Goal: Transaction & Acquisition: Register for event/course

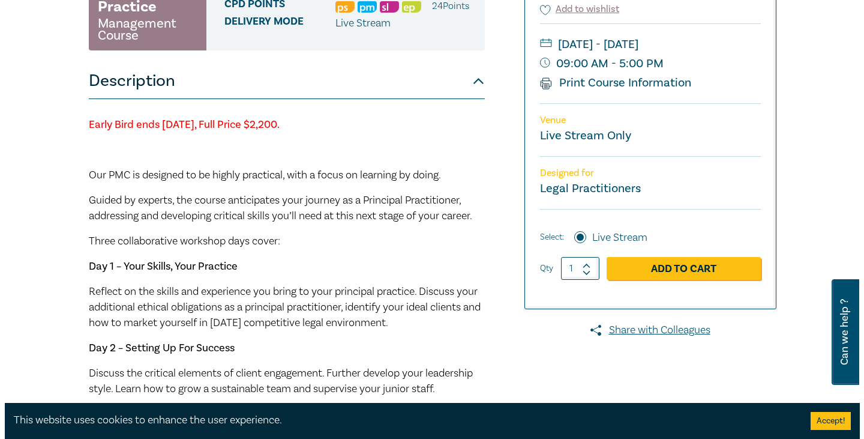
scroll to position [240, 0]
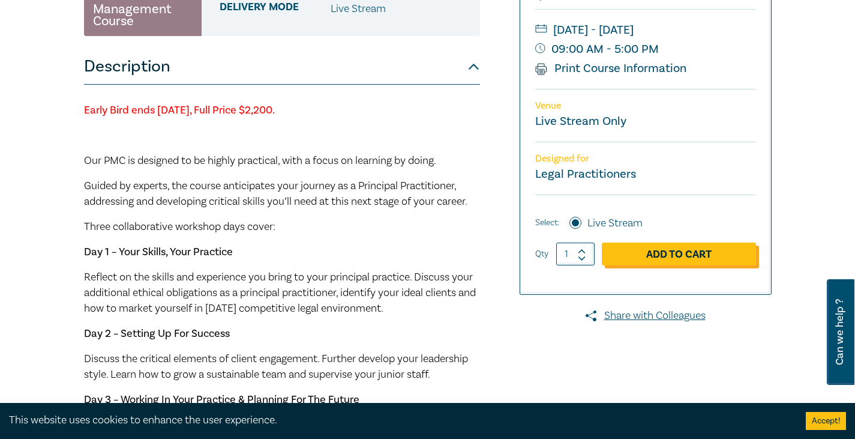
click at [679, 265] on link "Add to Cart" at bounding box center [679, 253] width 154 height 23
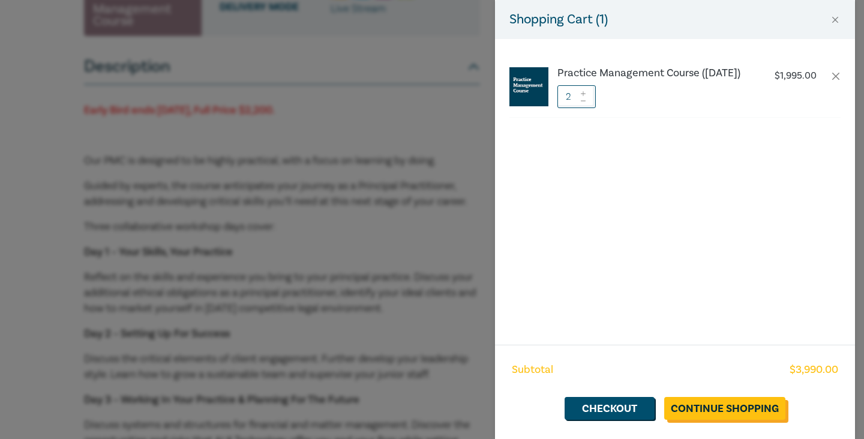
click at [715, 409] on link "Continue Shopping" at bounding box center [724, 408] width 121 height 23
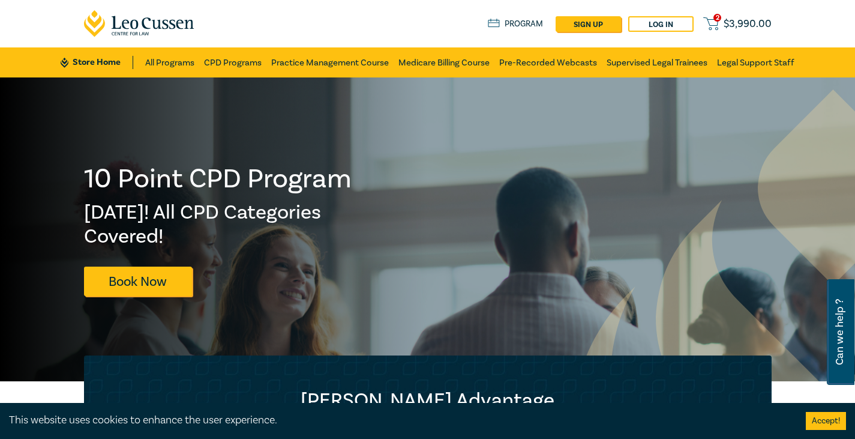
click at [713, 25] on icon at bounding box center [710, 23] width 15 height 15
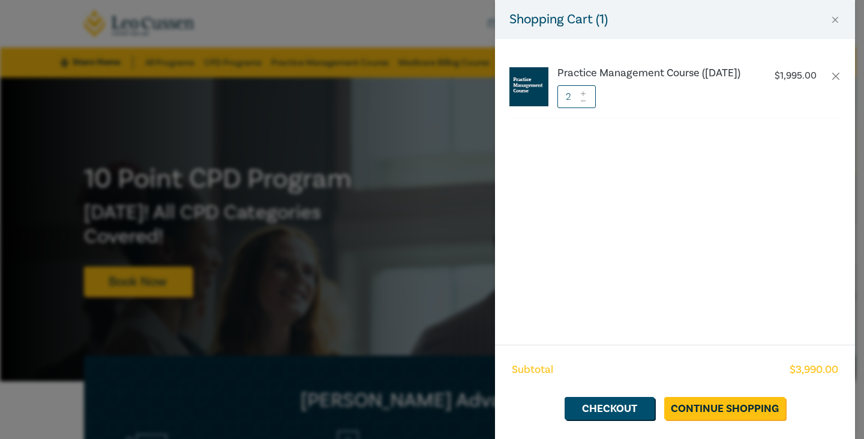
click at [589, 108] on input "2" at bounding box center [576, 96] width 38 height 23
click at [587, 108] on div at bounding box center [583, 96] width 8 height 23
click at [585, 101] on icon at bounding box center [583, 100] width 5 height 1
click at [718, 404] on link "Continue Shopping" at bounding box center [724, 408] width 121 height 23
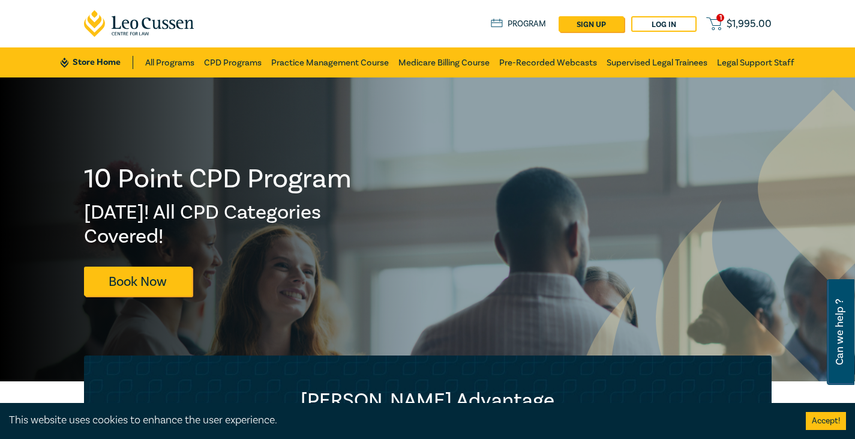
click at [716, 19] on icon at bounding box center [713, 23] width 15 height 15
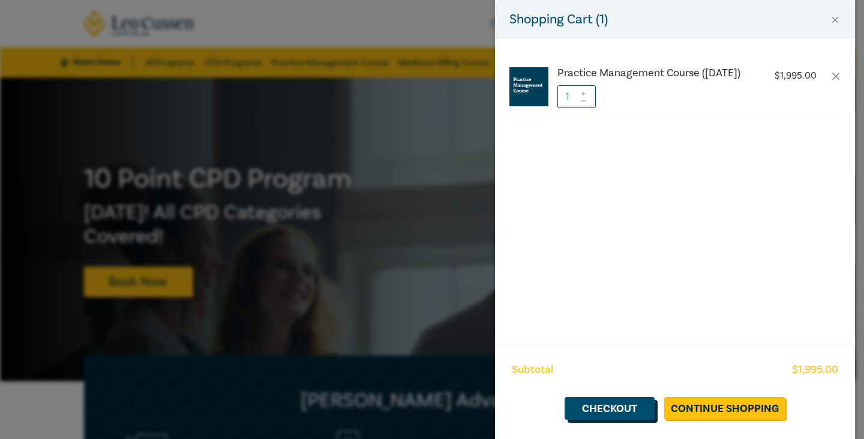
click at [595, 407] on link "Checkout" at bounding box center [610, 408] width 90 height 23
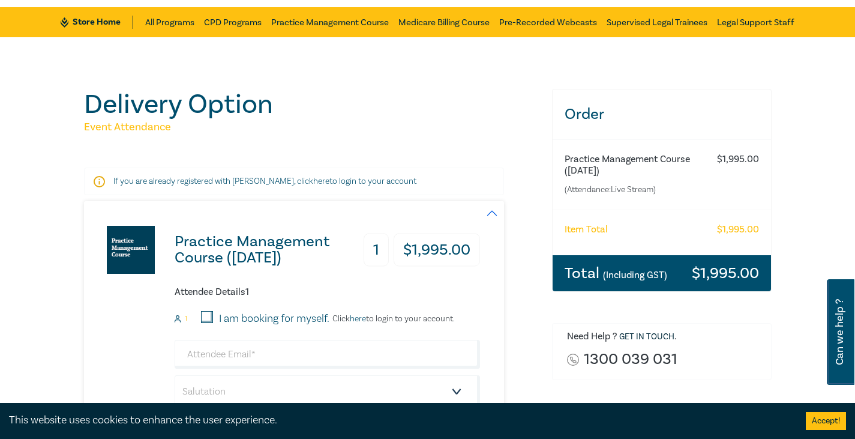
scroll to position [60, 0]
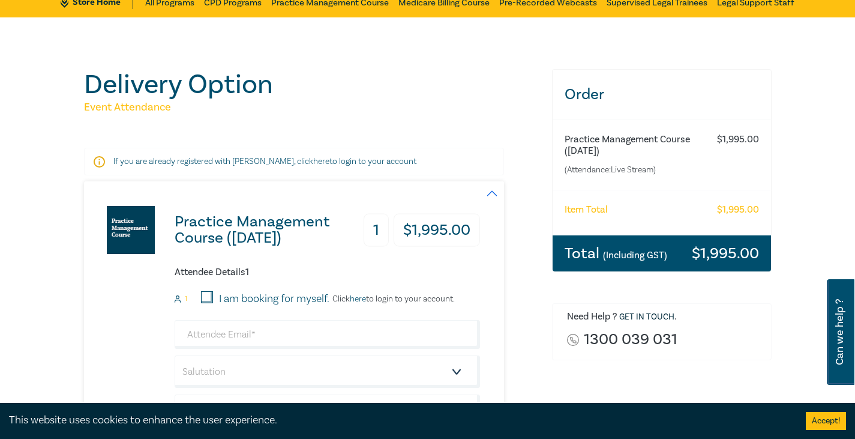
click at [203, 289] on div "Attendee Details 1 1 I am booking for myself. Click here to login to your accou…" at bounding box center [327, 415] width 305 height 298
click at [205, 293] on input "I am booking for myself." at bounding box center [207, 297] width 12 height 12
checkbox input "true"
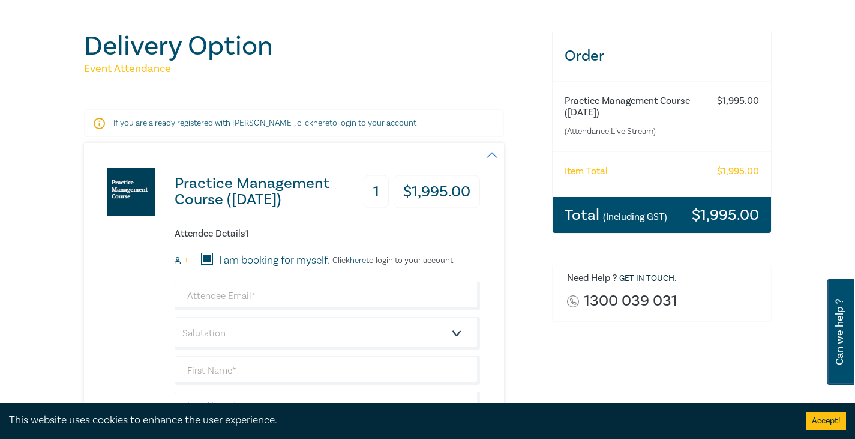
scroll to position [120, 0]
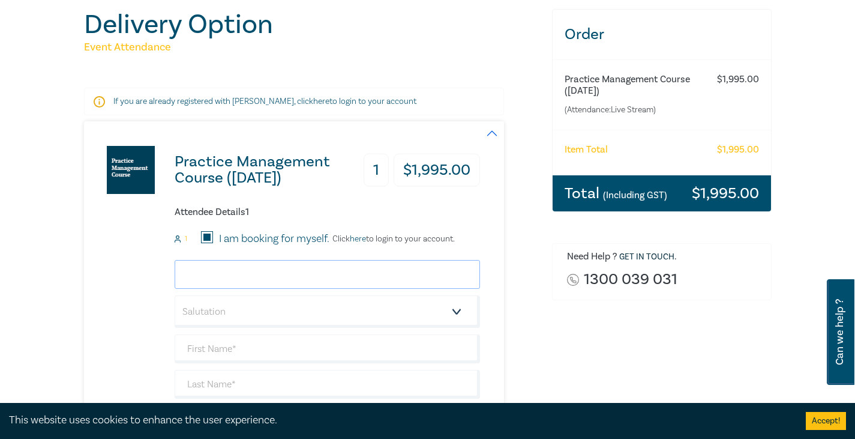
click at [236, 275] on input "email" at bounding box center [327, 274] width 305 height 29
type input "[EMAIL_ADDRESS][DOMAIN_NAME]"
type input "SLADJANA"
type input "IGNATIDIS"
type input "0403094783"
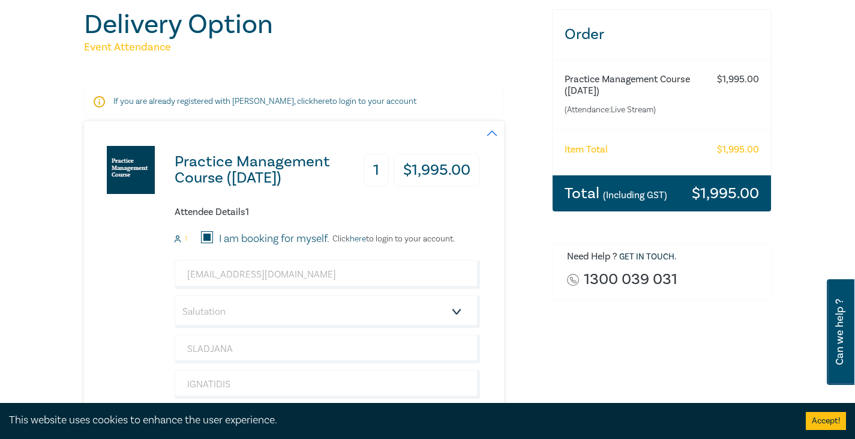
type input "[GEOGRAPHIC_DATA]"
click at [235, 314] on select "Salutation Mr. Mrs. Ms. Miss Dr. Prof. Other" at bounding box center [327, 311] width 305 height 32
select select "Mrs."
click at [175, 295] on select "Salutation Mr. Mrs. Ms. Miss Dr. Prof. Other" at bounding box center [327, 311] width 305 height 32
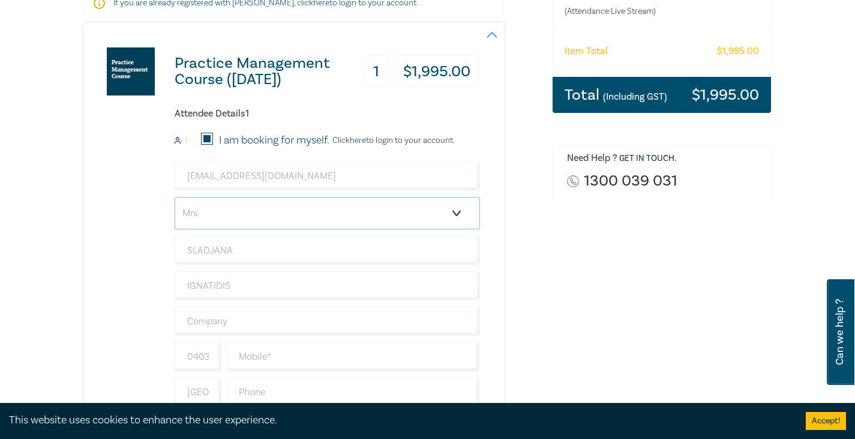
scroll to position [240, 0]
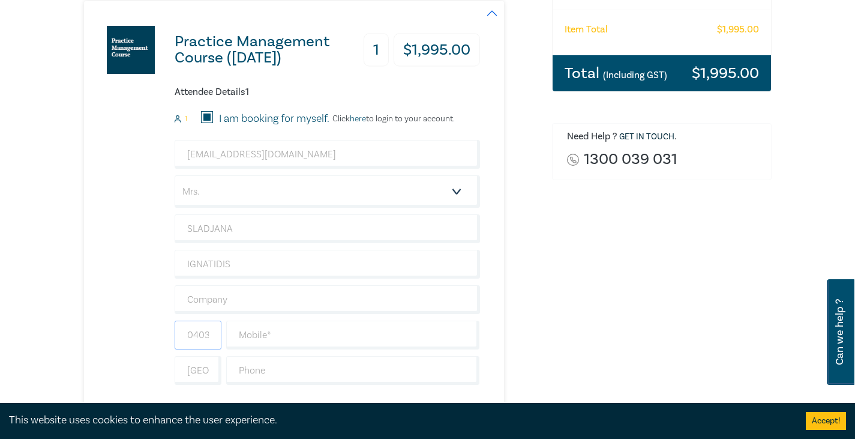
click at [205, 335] on input "0403094783" at bounding box center [198, 334] width 47 height 29
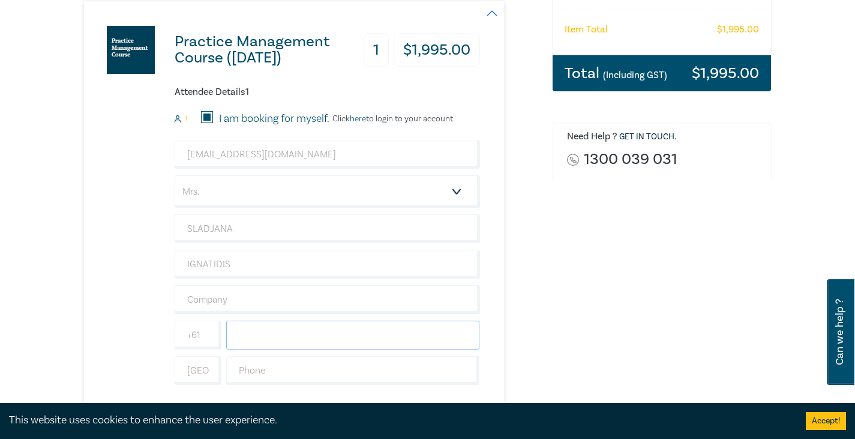
click at [262, 330] on input "text" at bounding box center [353, 334] width 254 height 29
paste input "0403094783"
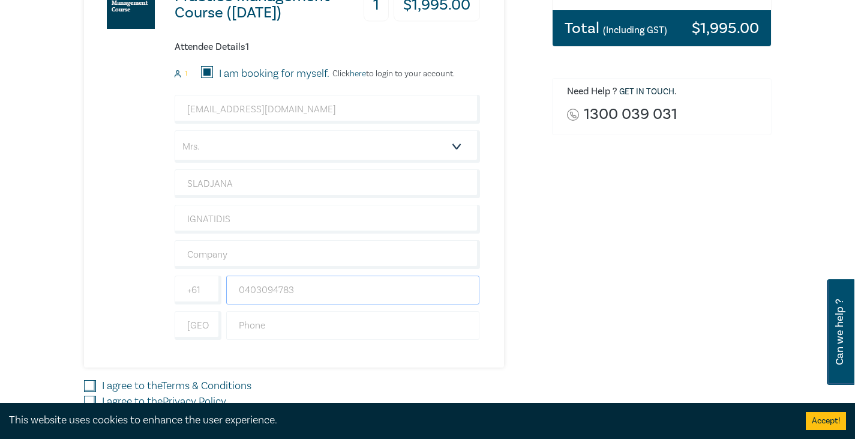
scroll to position [300, 0]
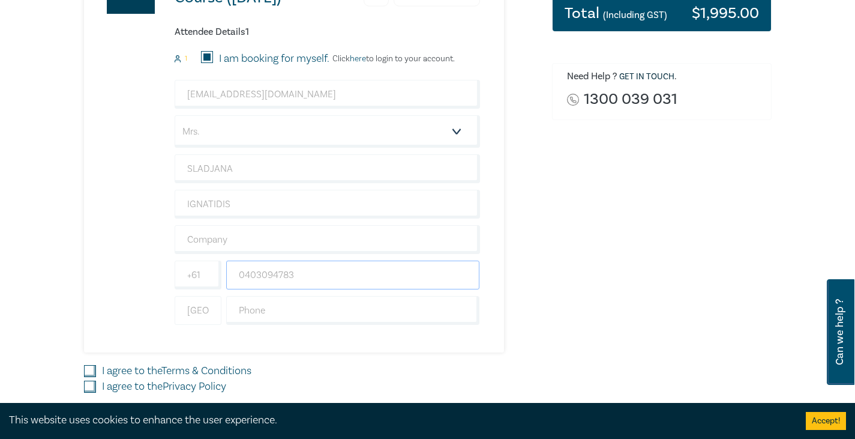
type input "0403094783"
click at [198, 310] on input "[GEOGRAPHIC_DATA]" at bounding box center [198, 310] width 47 height 29
click at [289, 308] on input "text" at bounding box center [353, 310] width 254 height 29
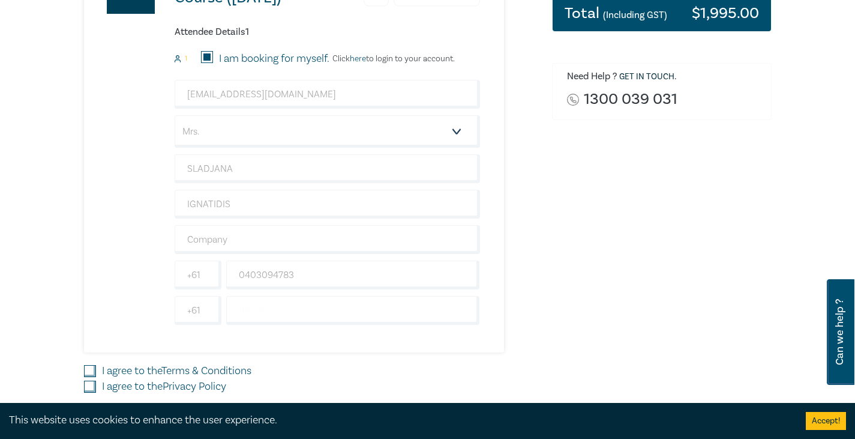
click at [259, 338] on div "Practice Management Course ([DATE]) 1 $ 1,995.00 Attendee Details 1 1 I am book…" at bounding box center [282, 146] width 396 height 411
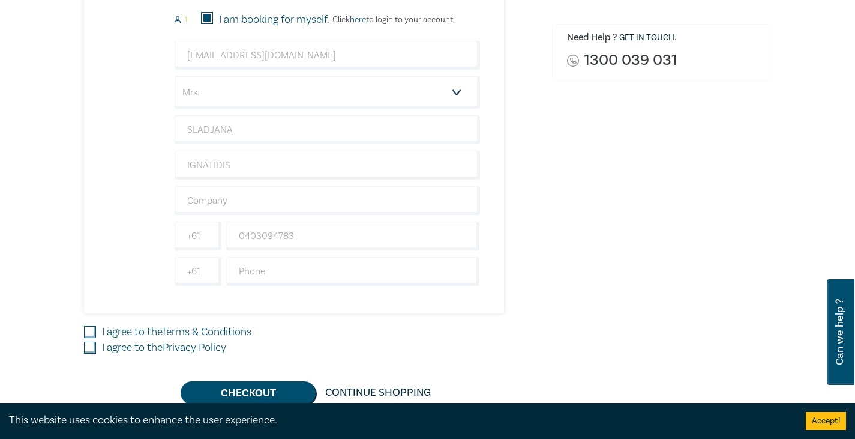
scroll to position [360, 0]
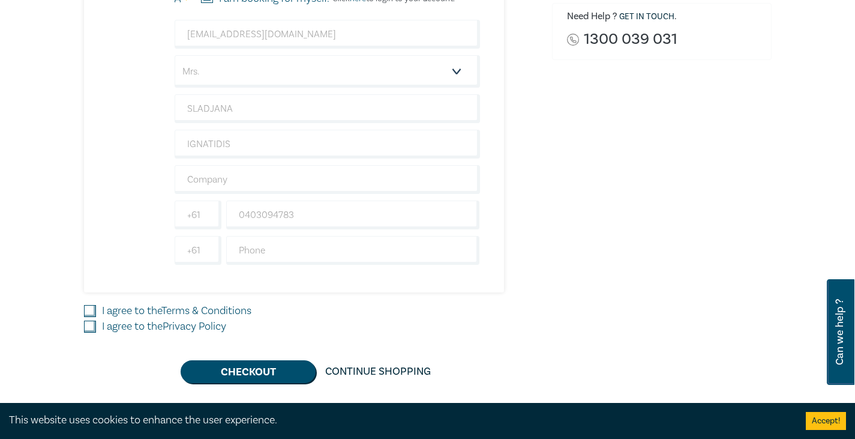
click at [91, 309] on input "I agree to the Terms & Conditions" at bounding box center [90, 311] width 12 height 12
checkbox input "true"
click at [89, 325] on input "I agree to the Privacy Policy" at bounding box center [90, 326] width 12 height 12
checkbox input "true"
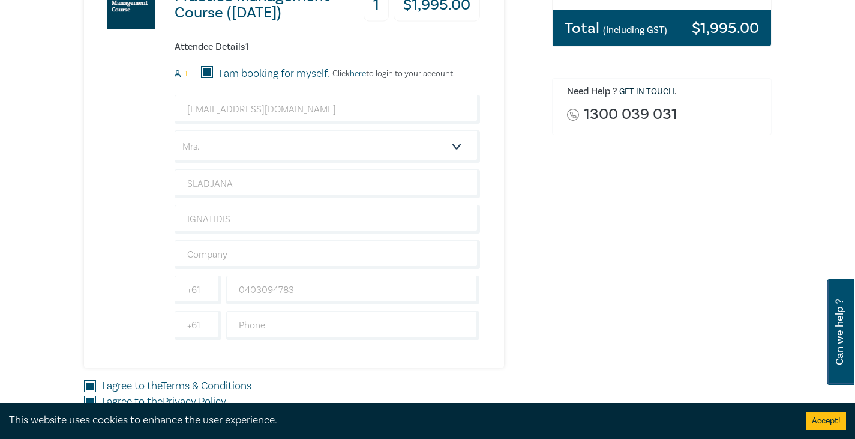
scroll to position [300, 0]
